Goal: Find specific page/section: Find specific page/section

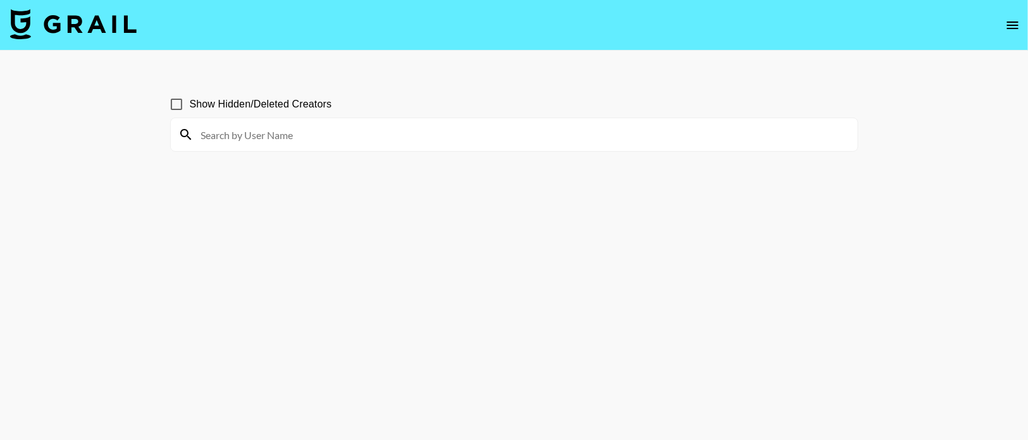
click at [237, 142] on input at bounding box center [522, 135] width 657 height 20
click at [223, 130] on input at bounding box center [522, 135] width 657 height 20
click at [299, 134] on input at bounding box center [522, 135] width 657 height 20
click at [359, 136] on input at bounding box center [522, 135] width 657 height 20
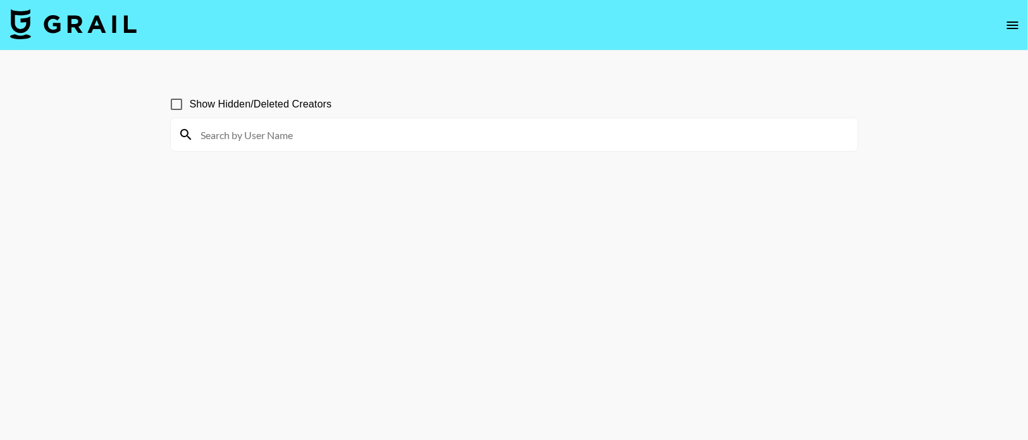
click at [340, 287] on section "Show Hidden/Deleted Creators" at bounding box center [514, 250] width 688 height 339
click at [202, 139] on input at bounding box center [522, 135] width 657 height 20
click at [182, 127] on icon at bounding box center [185, 134] width 15 height 15
click at [206, 102] on span "Show Hidden/Deleted Creators" at bounding box center [261, 104] width 142 height 15
click at [190, 102] on input "Show Hidden/Deleted Creators" at bounding box center [176, 104] width 27 height 27
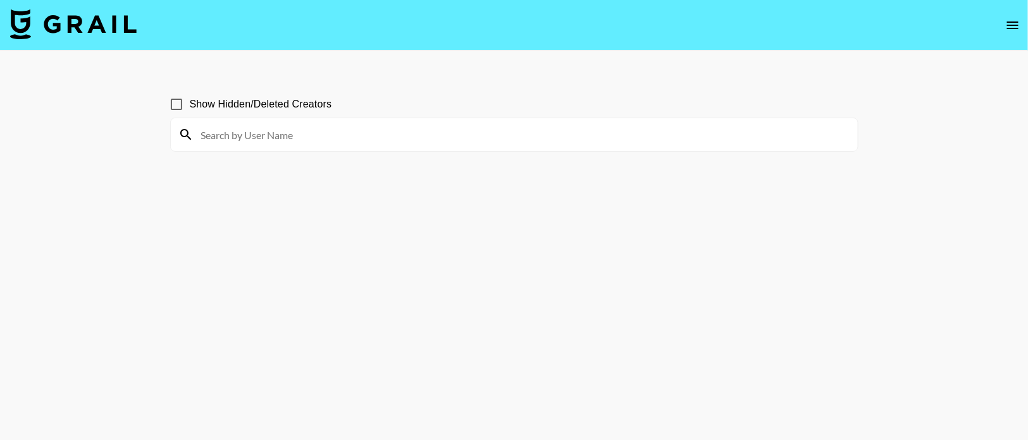
click at [173, 102] on input "Show Hidden/Deleted Creators" at bounding box center [176, 104] width 27 height 27
checkbox input "false"
click at [215, 137] on input at bounding box center [522, 135] width 657 height 20
click at [318, 132] on input at bounding box center [522, 135] width 657 height 20
click at [313, 140] on input at bounding box center [522, 135] width 657 height 20
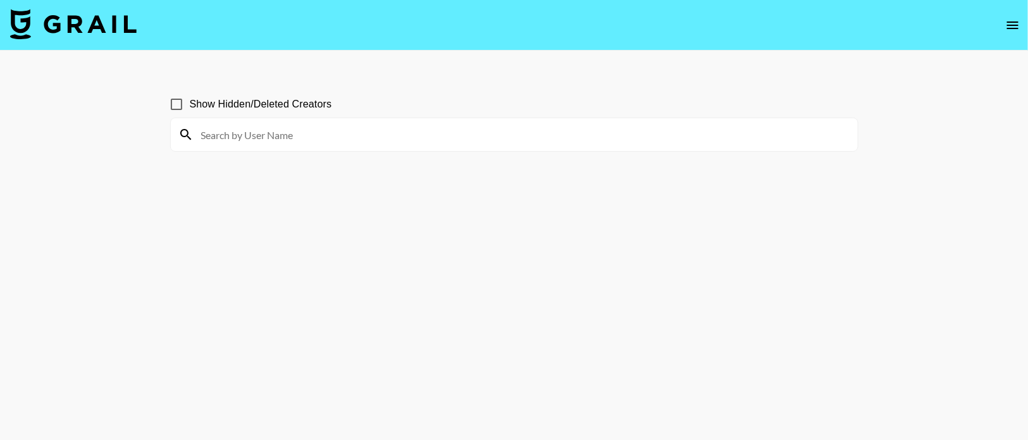
click at [313, 140] on input at bounding box center [522, 135] width 657 height 20
